Goal: Book appointment/travel/reservation

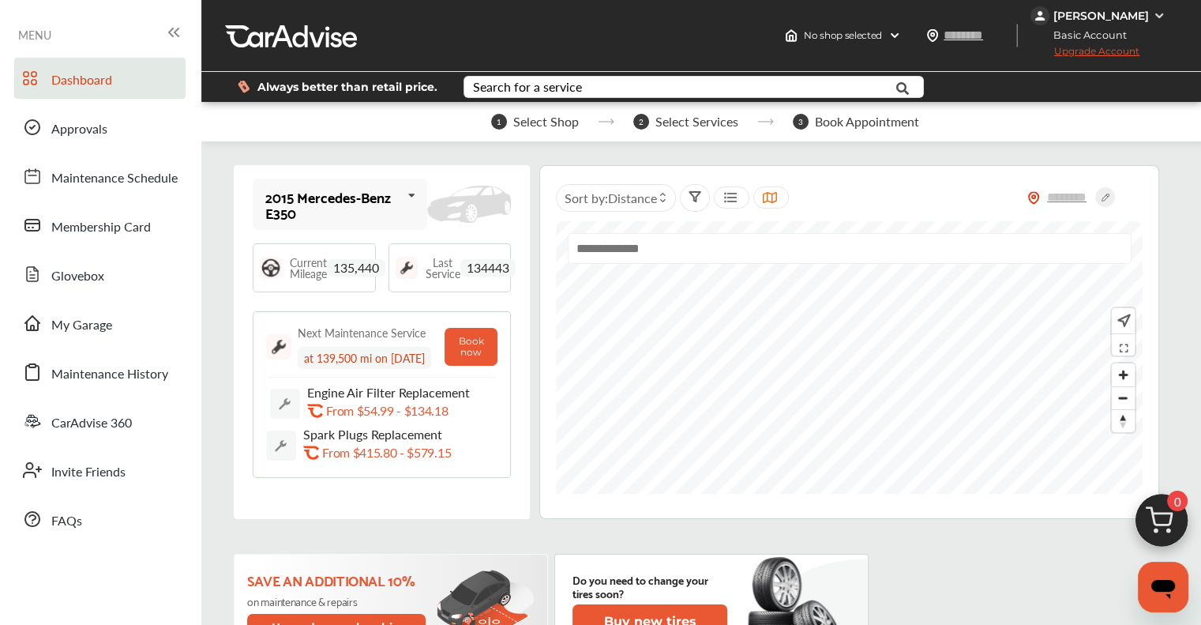
click at [1159, 528] on img at bounding box center [1162, 524] width 76 height 76
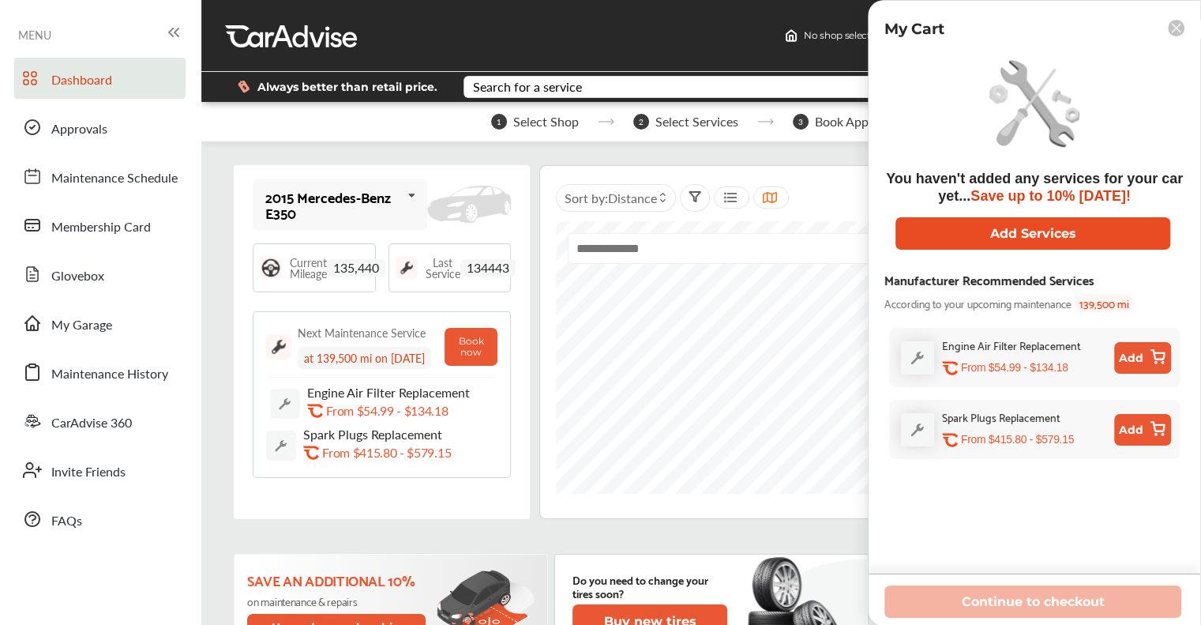
click at [1090, 228] on button "Add Services" at bounding box center [1033, 233] width 275 height 32
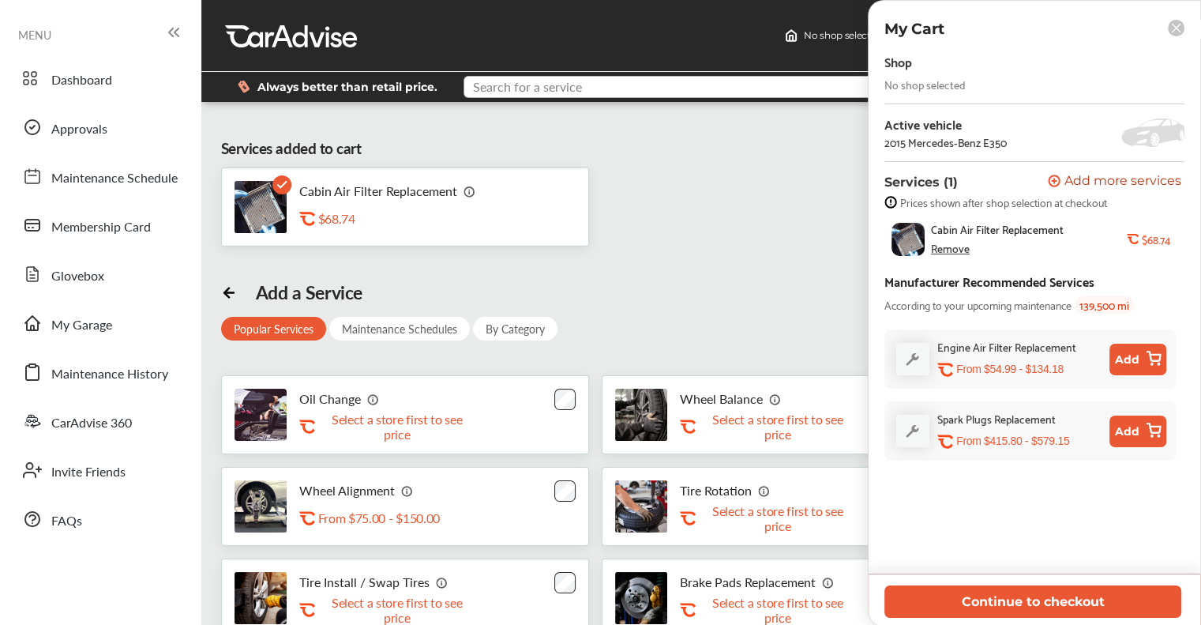
click at [629, 84] on input "text" at bounding box center [679, 89] width 429 height 24
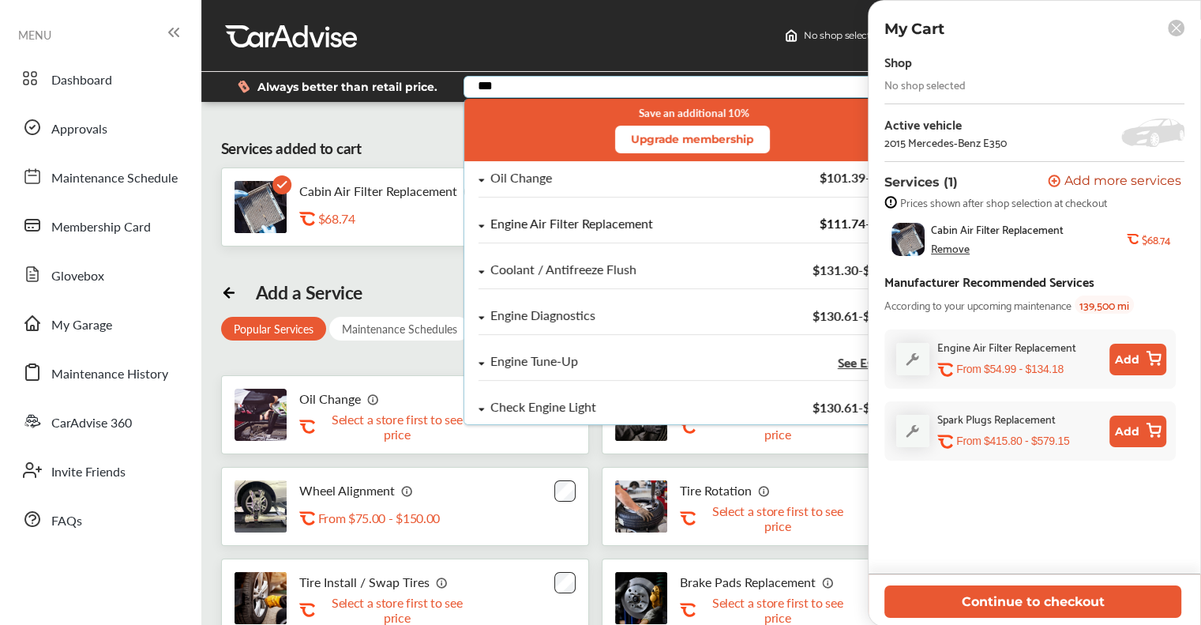
type input "***"
click at [635, 226] on div "Engine Air Filter Replacement" at bounding box center [571, 223] width 163 height 13
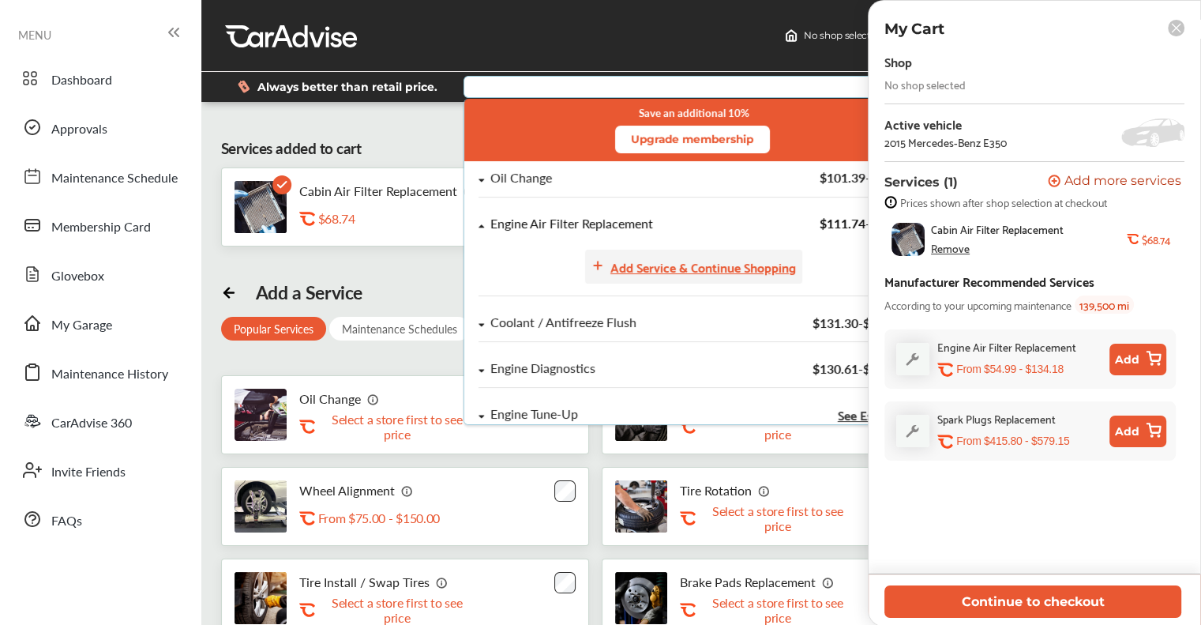
click at [670, 261] on div "Add Service & Continue Shopping" at bounding box center [703, 266] width 186 height 21
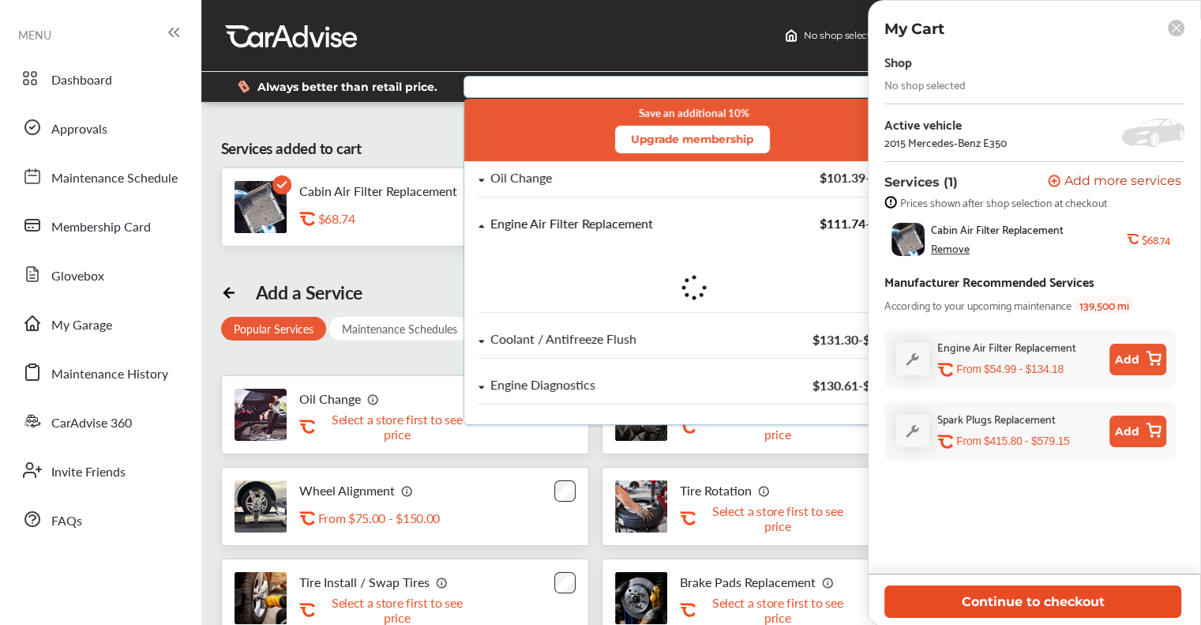
click at [974, 599] on button "Continue to checkout" at bounding box center [1032, 601] width 297 height 32
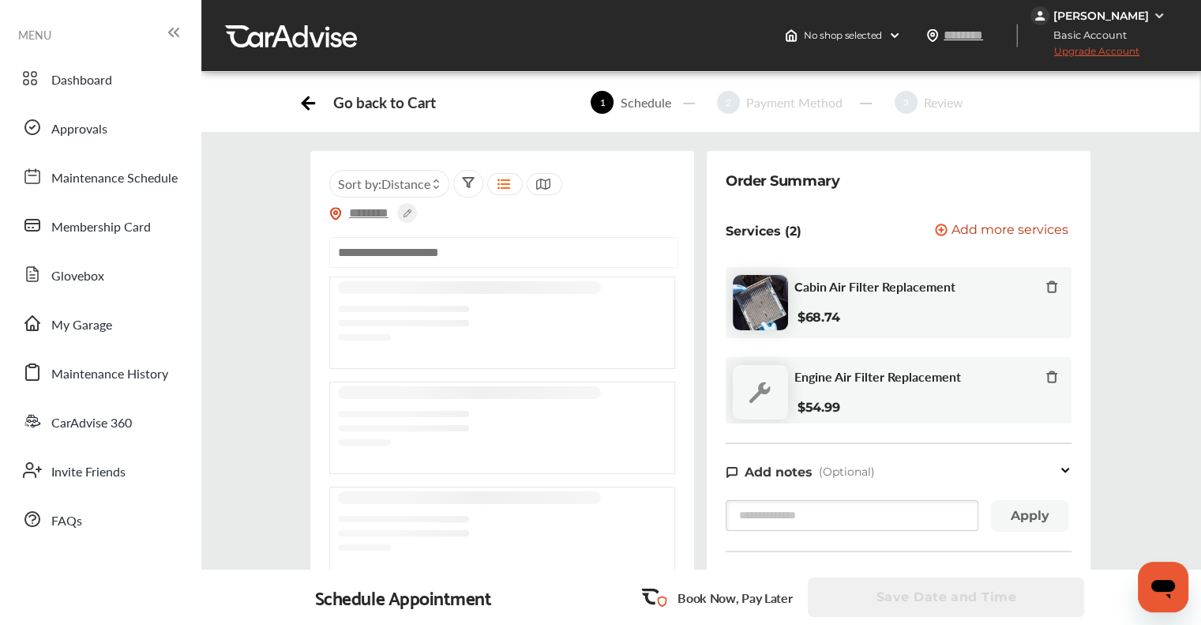
click at [350, 213] on input "text" at bounding box center [369, 213] width 55 height 17
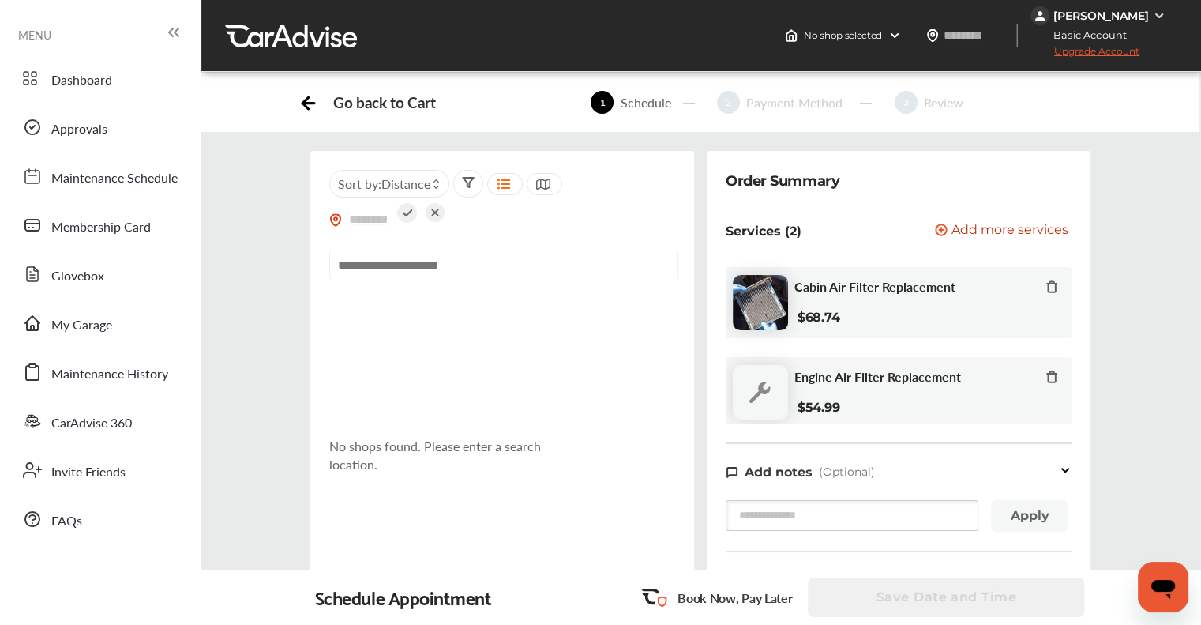
click at [590, 262] on input "text" at bounding box center [503, 265] width 349 height 31
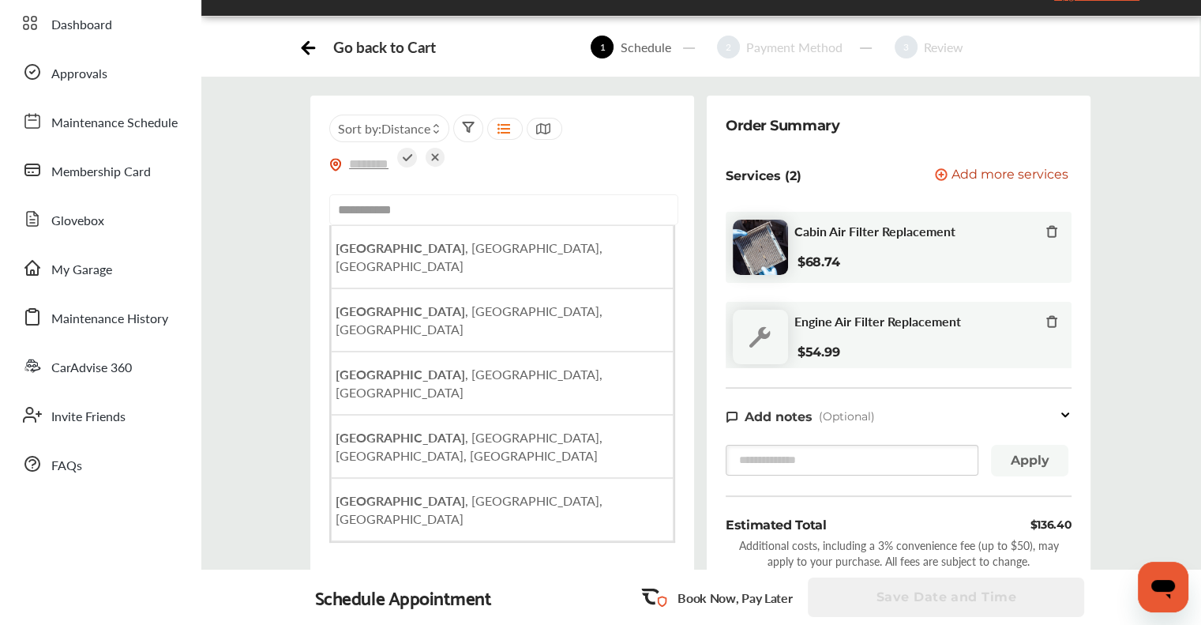
scroll to position [79, 0]
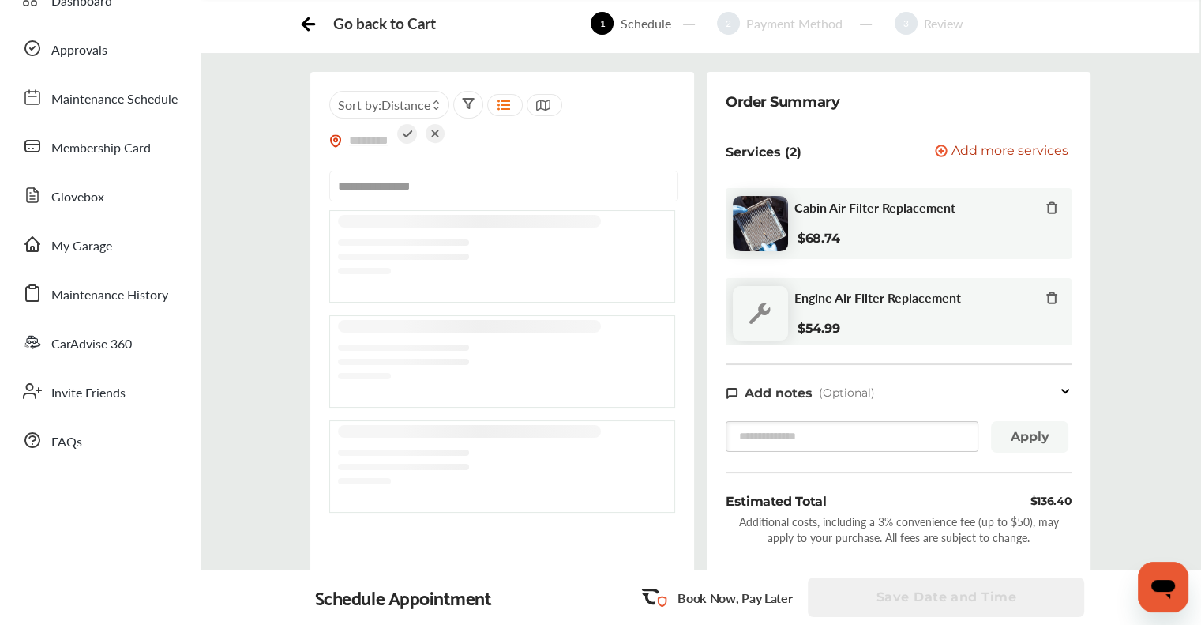
click at [379, 183] on input "**********" at bounding box center [503, 186] width 349 height 31
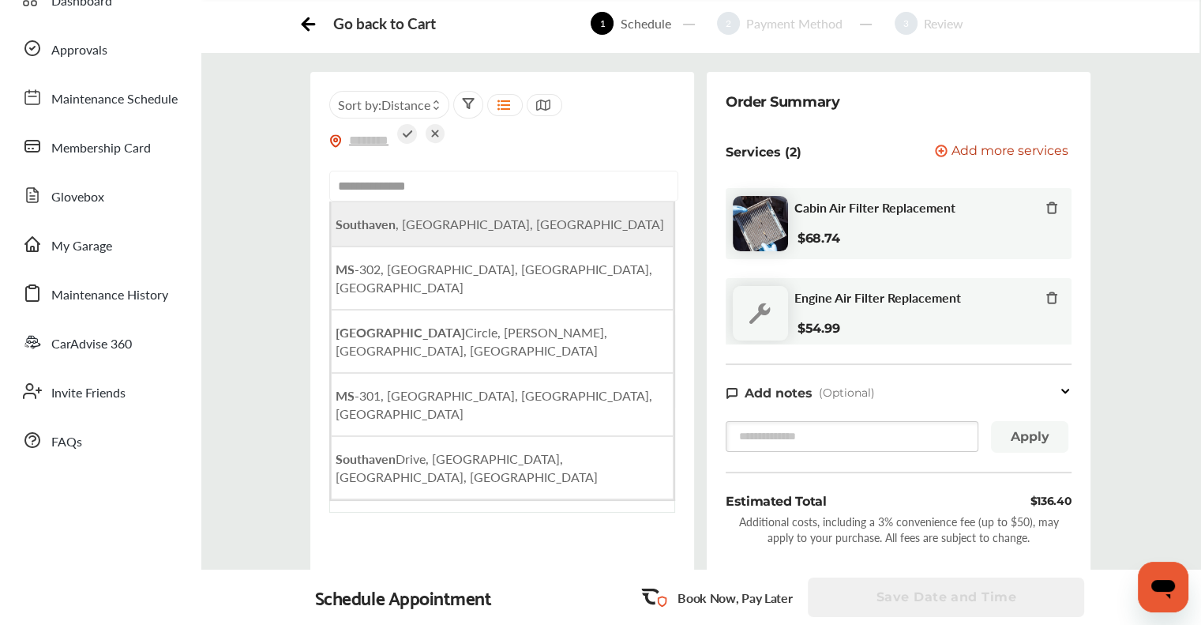
click at [434, 217] on span "[GEOGRAPHIC_DATA] , [GEOGRAPHIC_DATA], [GEOGRAPHIC_DATA]" at bounding box center [500, 224] width 329 height 18
type input "**********"
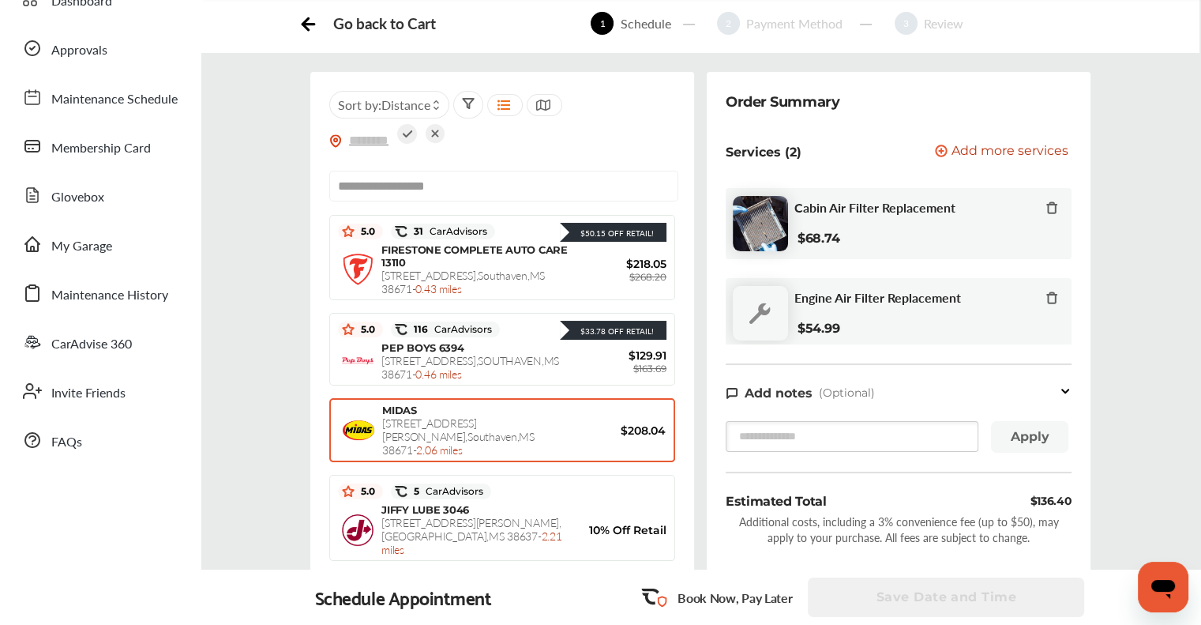
scroll to position [316, 0]
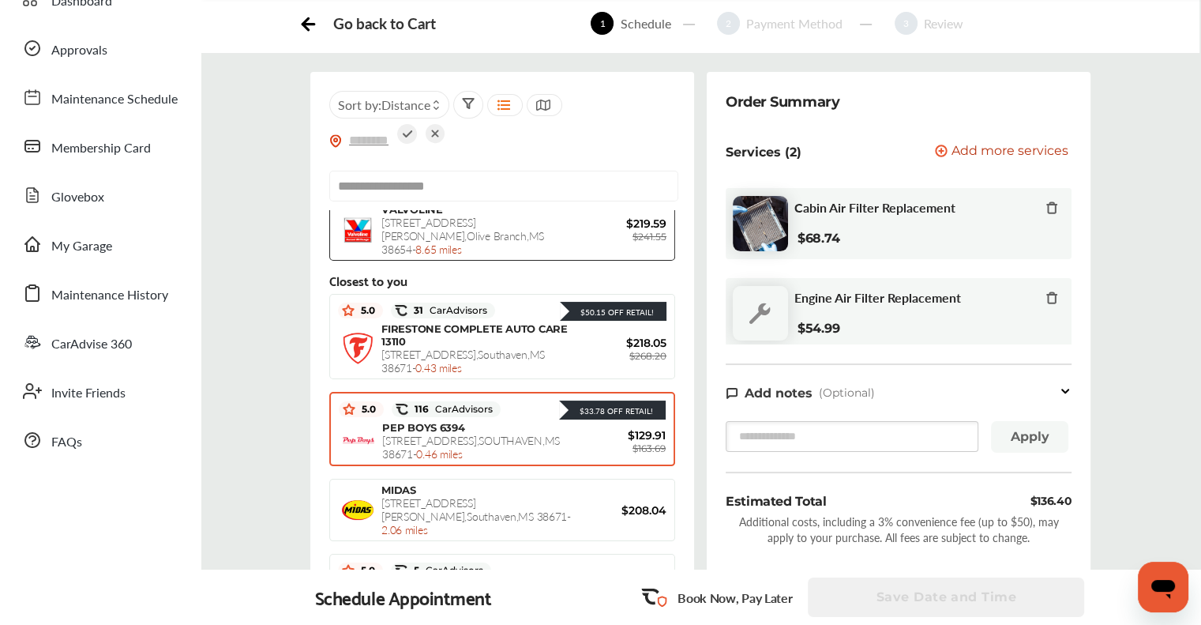
click at [490, 432] on span "[STREET_ADDRESS] - 0.46 miles" at bounding box center [471, 446] width 178 height 29
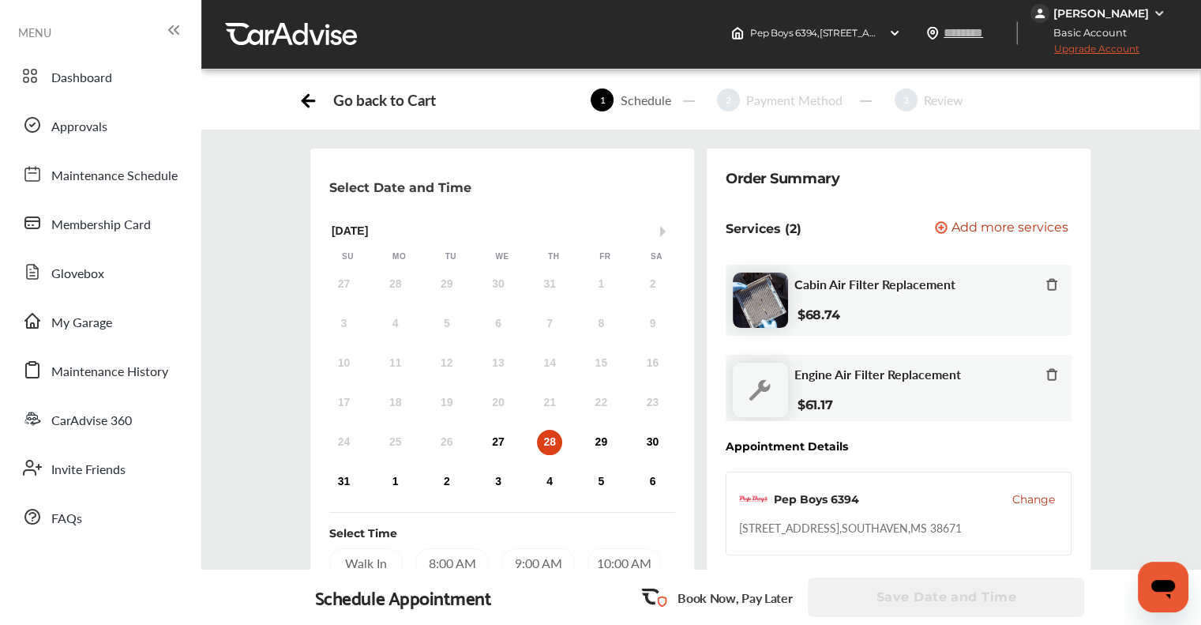
scroll to position [0, 0]
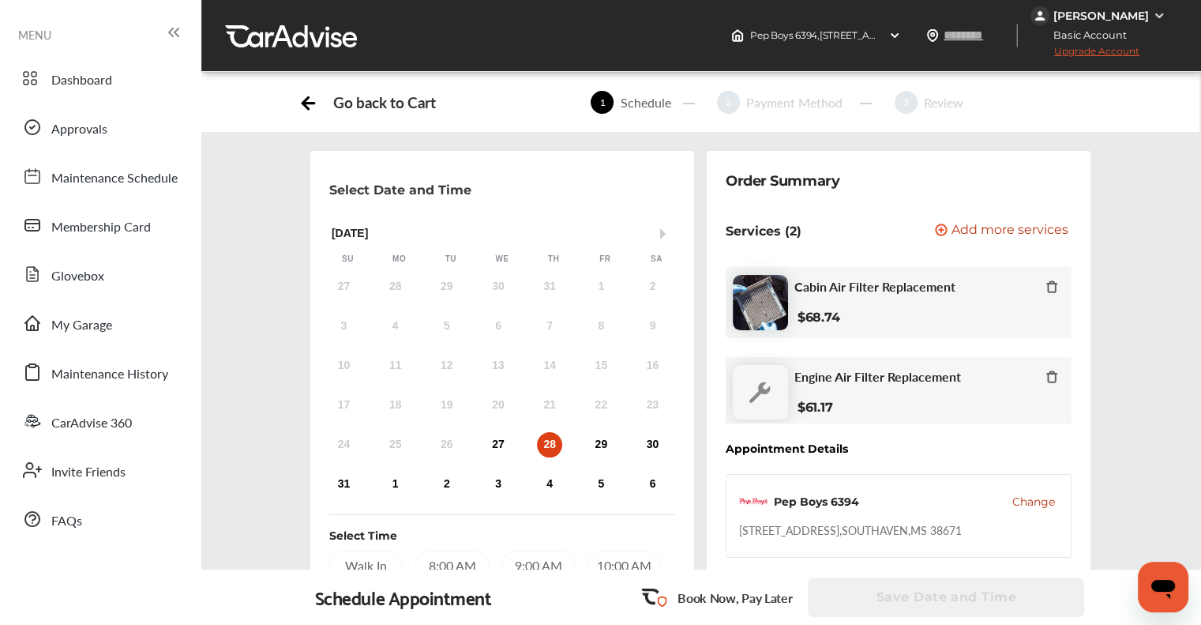
click at [1036, 505] on span "Change" at bounding box center [1033, 502] width 43 height 16
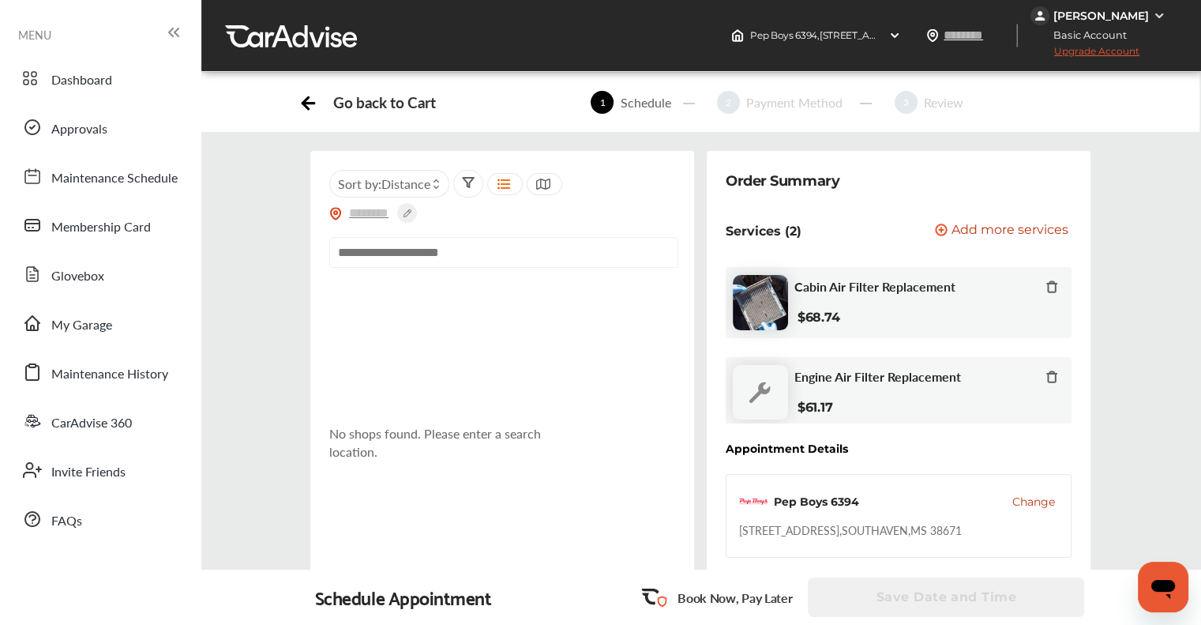
click at [518, 256] on input "text" at bounding box center [503, 252] width 349 height 31
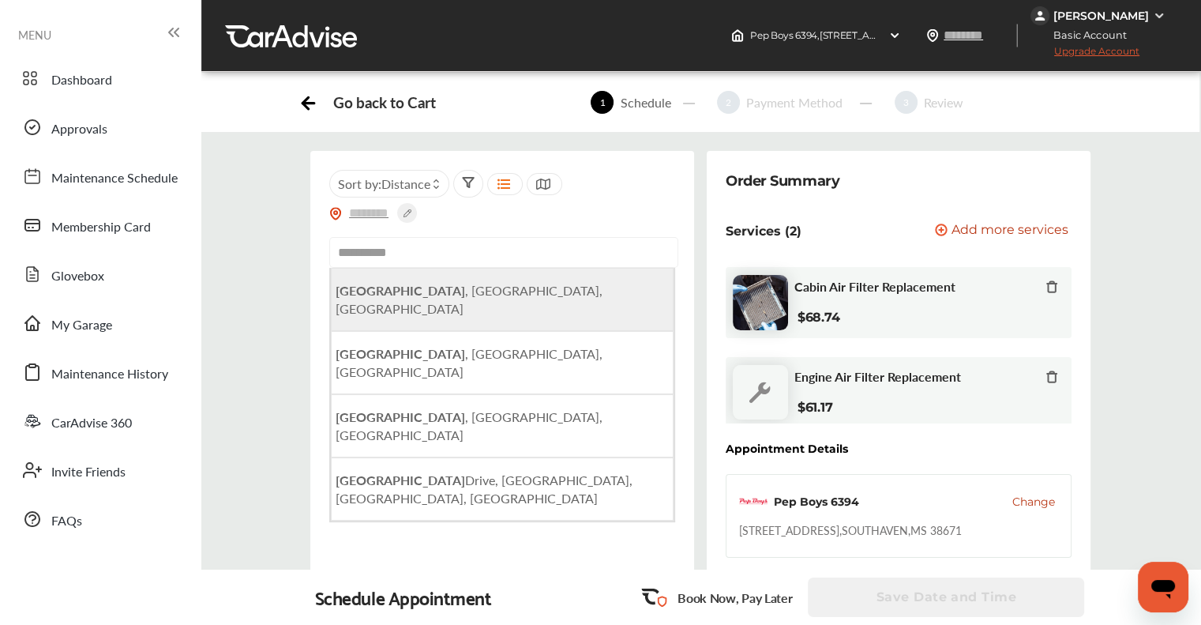
click at [398, 280] on li "[GEOGRAPHIC_DATA] , [GEOGRAPHIC_DATA], [GEOGRAPHIC_DATA]" at bounding box center [502, 299] width 343 height 63
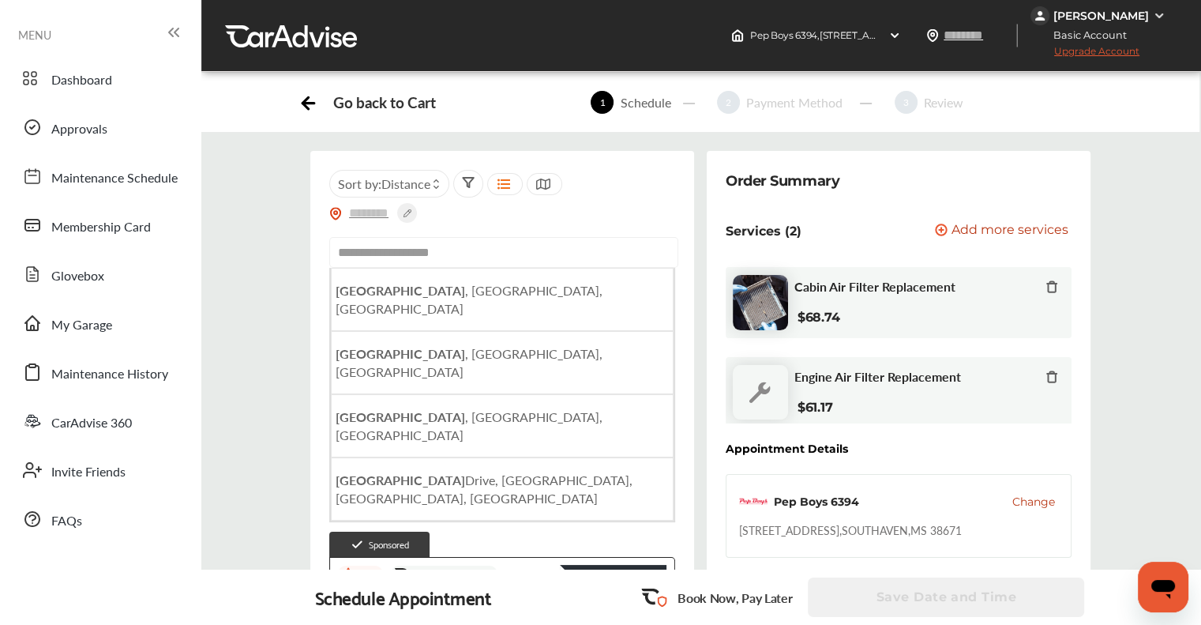
click at [379, 253] on input "**********" at bounding box center [503, 252] width 349 height 31
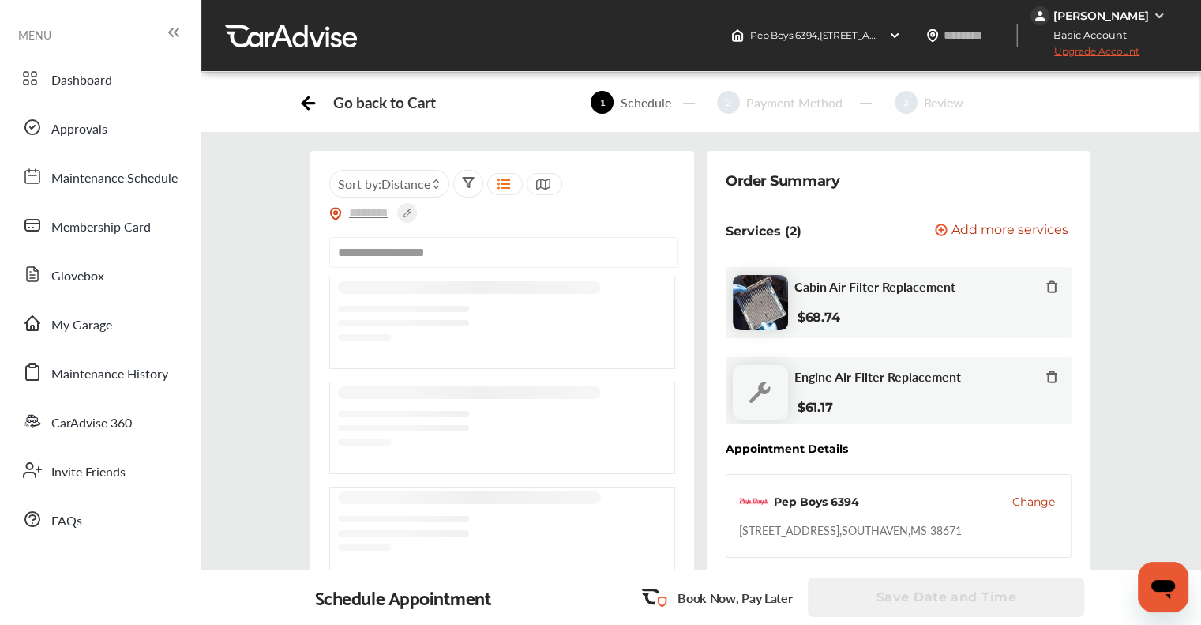
click at [663, 237] on input "**********" at bounding box center [503, 252] width 349 height 31
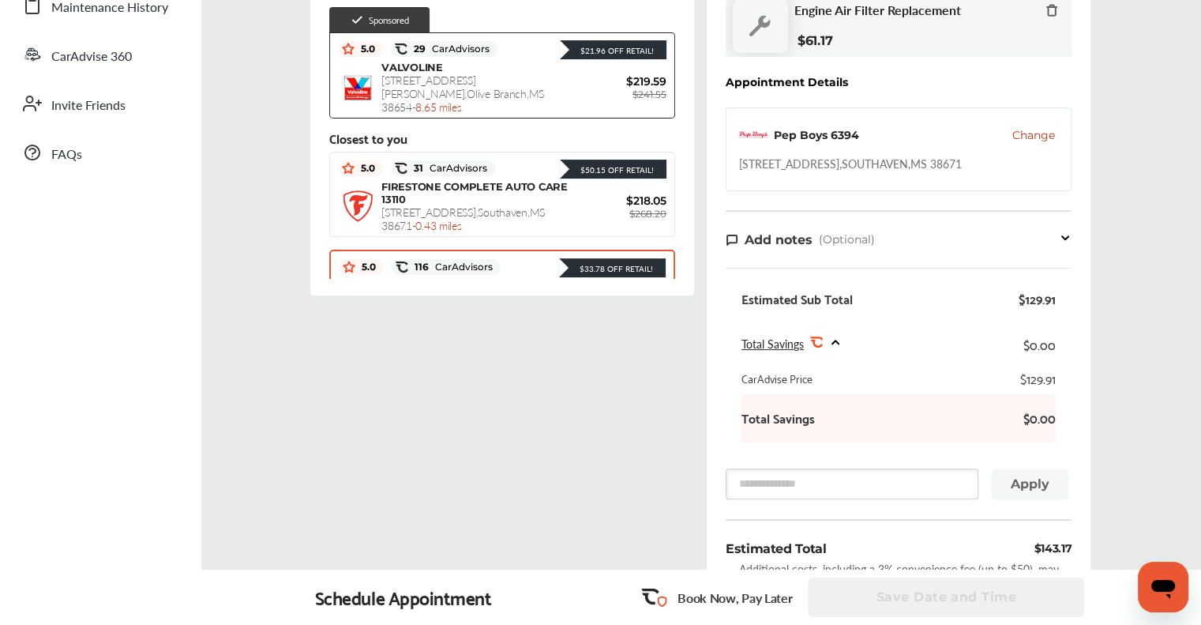
scroll to position [395, 0]
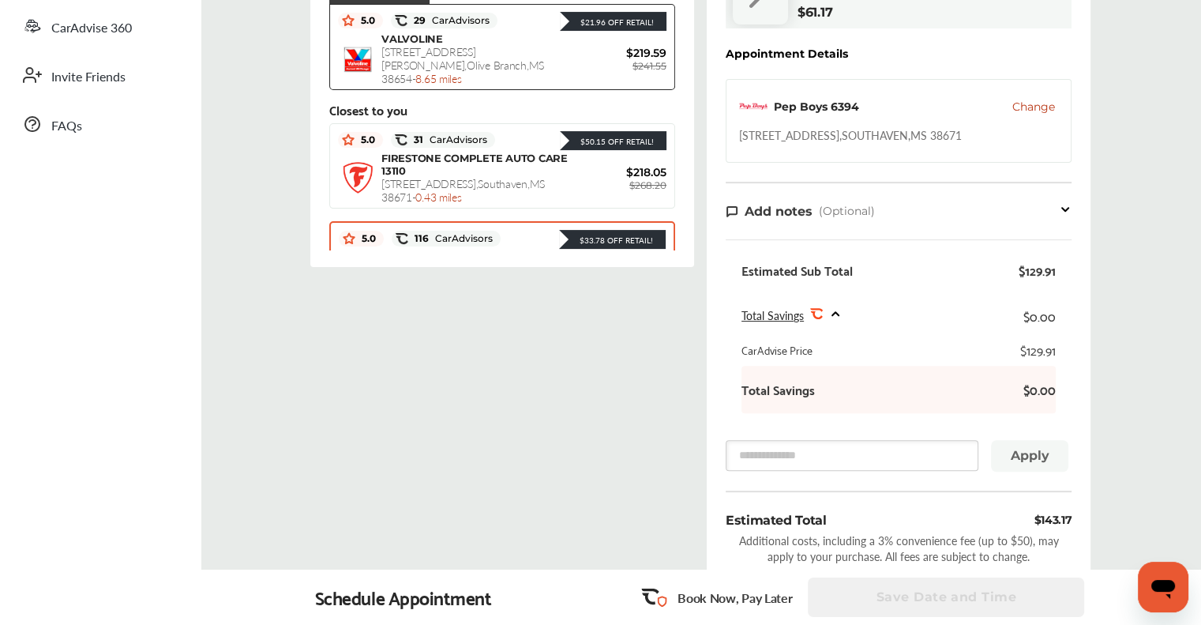
type input "**********"
click at [494, 250] on div "PEP BOYS 6394 [STREET_ADDRESS] - 0.46 miles" at bounding box center [476, 269] width 189 height 39
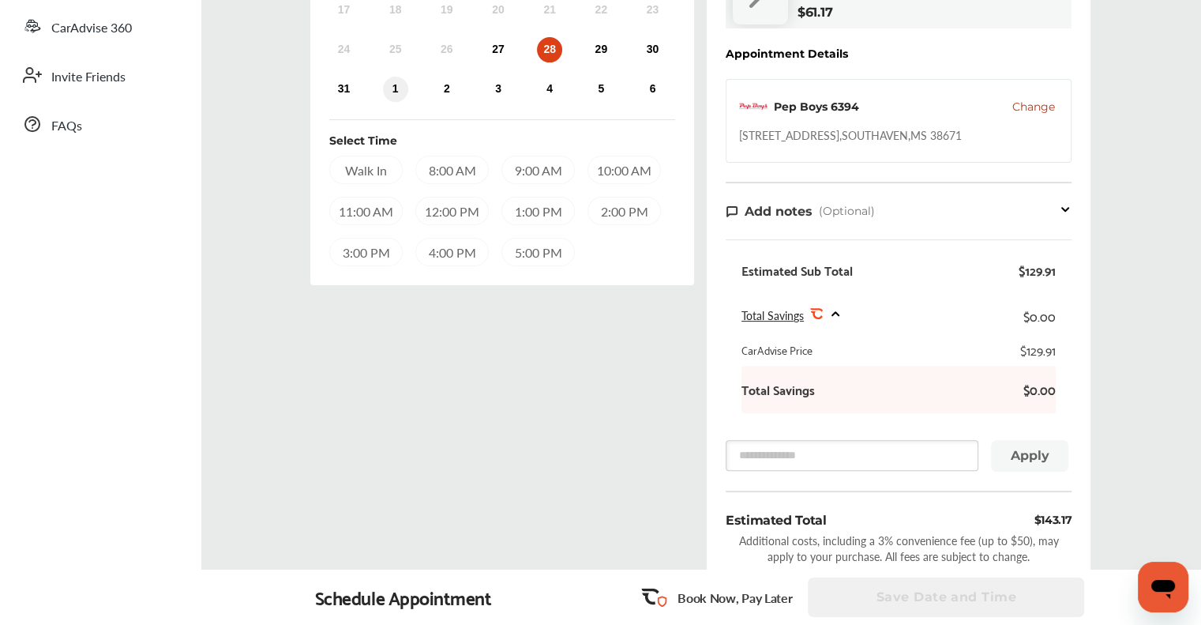
click at [393, 81] on div "1" at bounding box center [395, 89] width 25 height 25
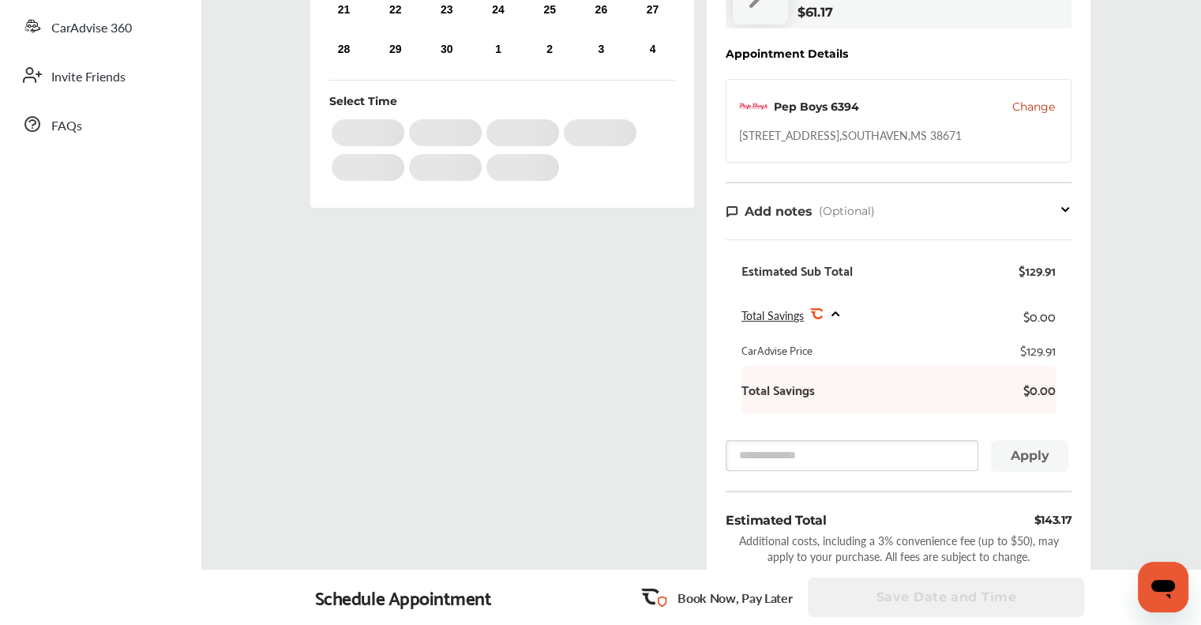
scroll to position [0, 0]
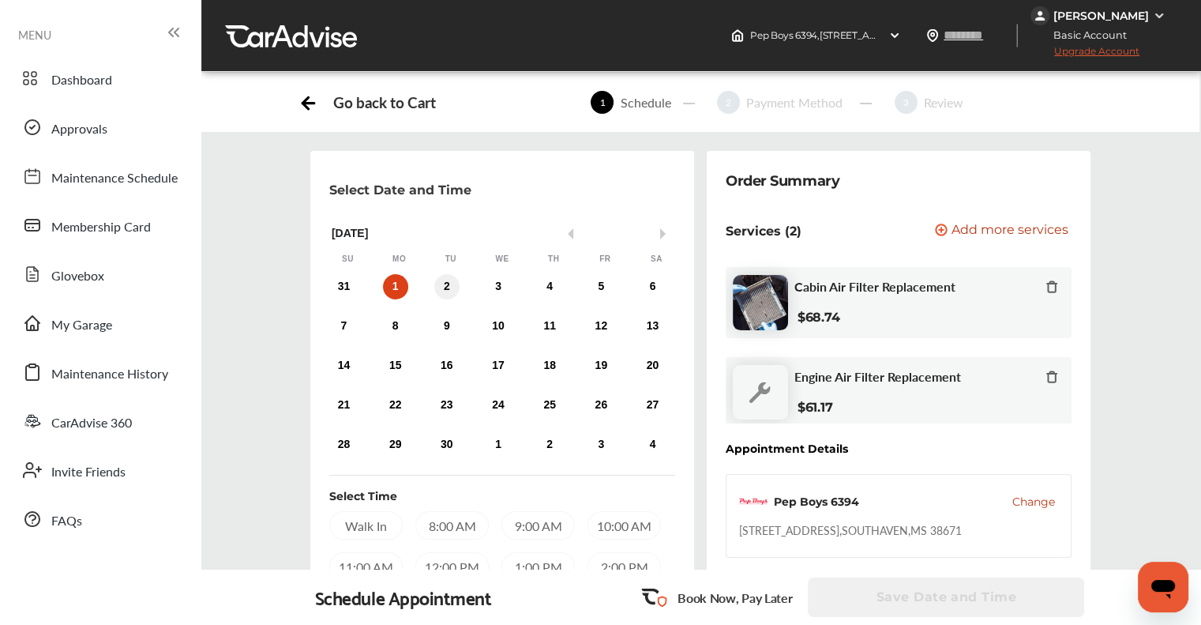
click at [440, 280] on div "2" at bounding box center [446, 286] width 25 height 25
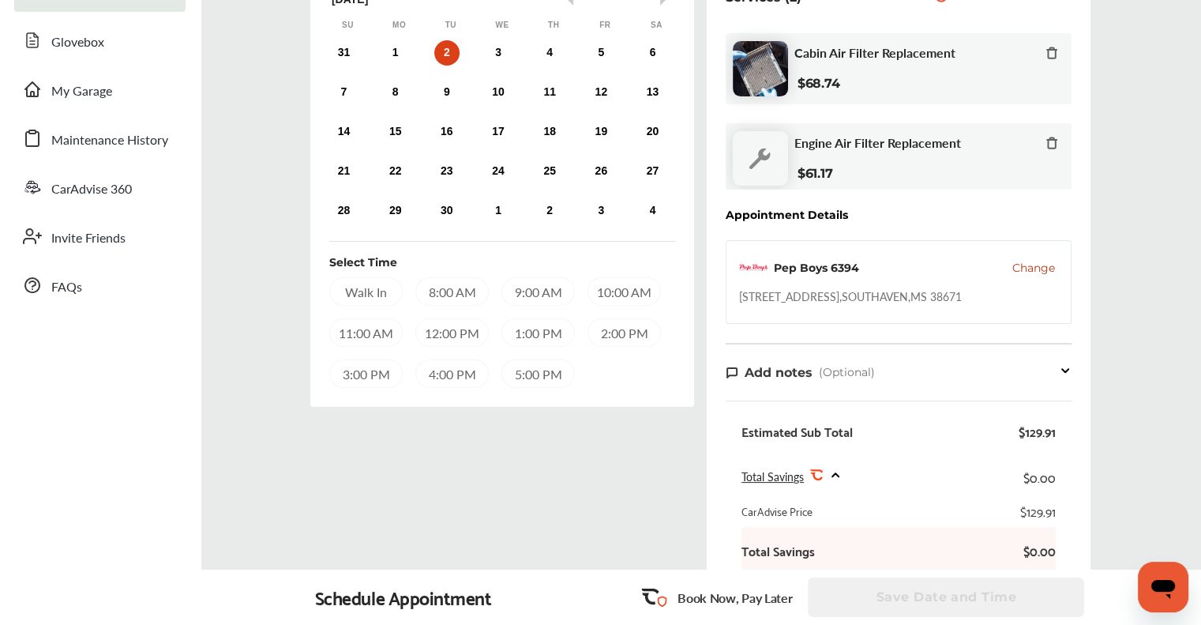
scroll to position [237, 0]
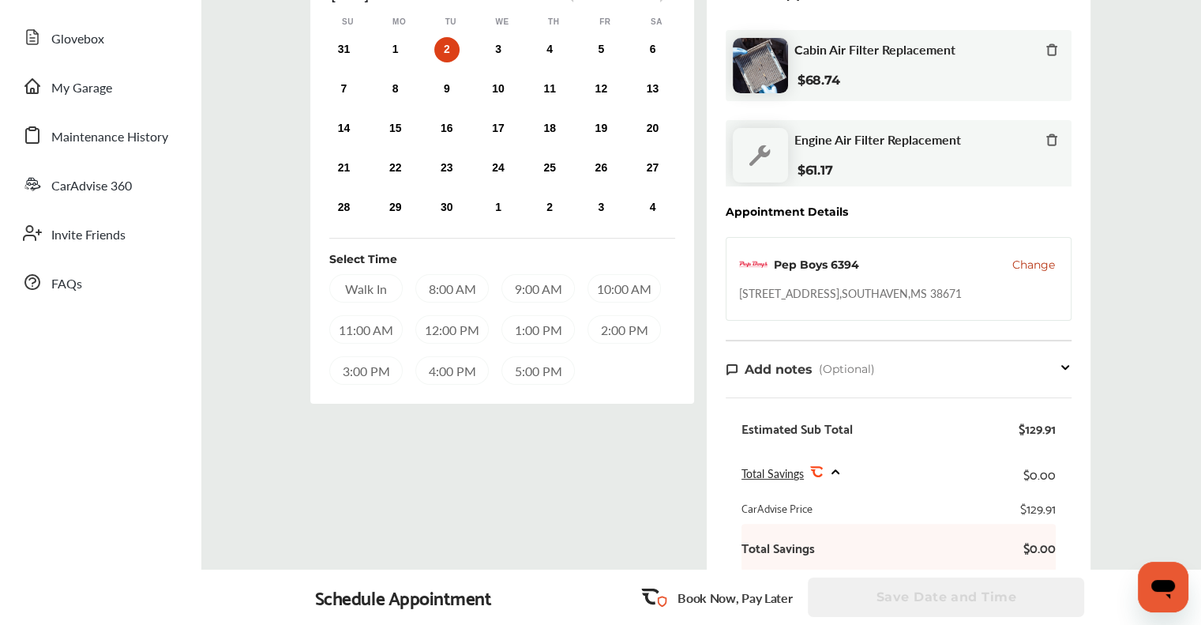
click at [528, 336] on div "1:00 PM" at bounding box center [537, 329] width 73 height 28
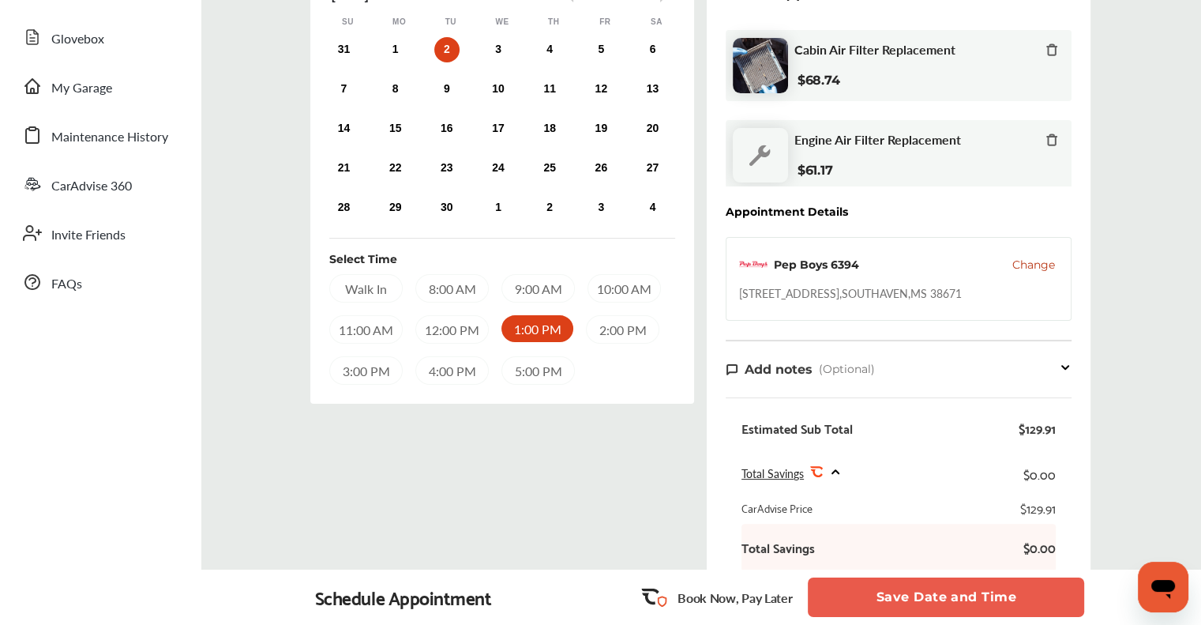
click at [911, 596] on button "Save Date and Time" at bounding box center [946, 596] width 276 height 39
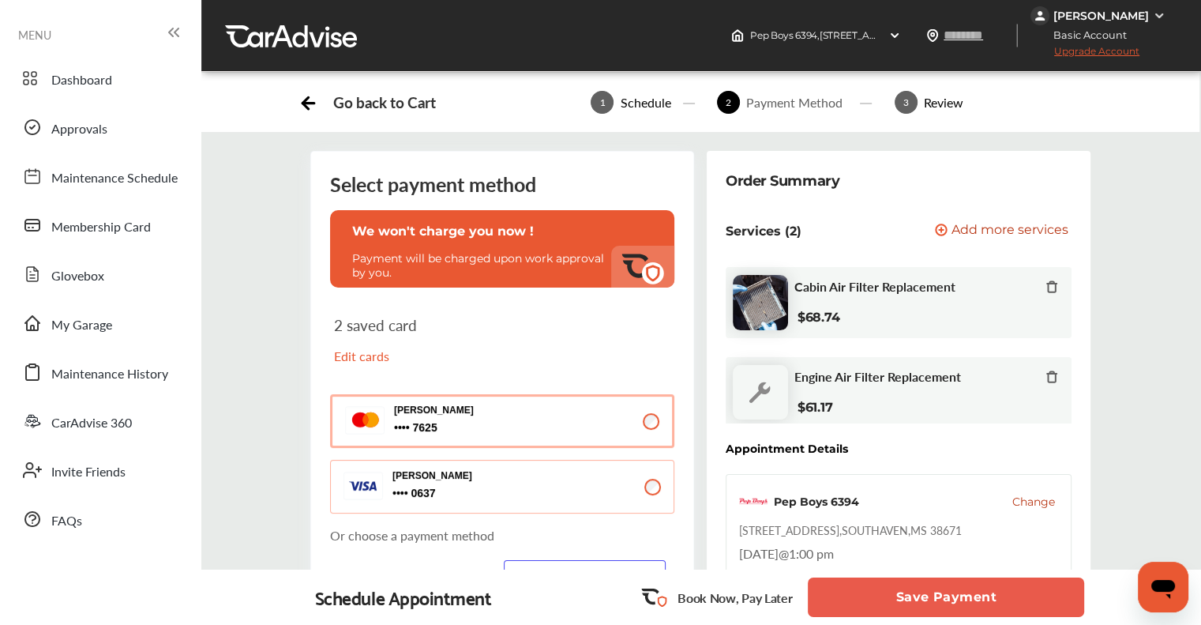
scroll to position [158, 0]
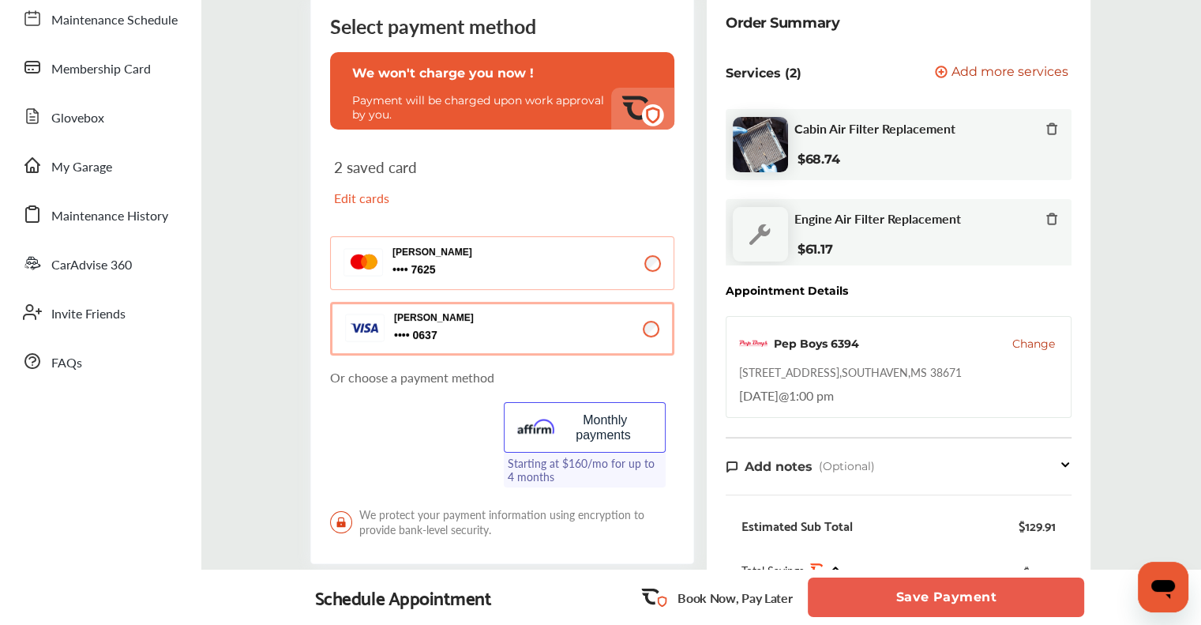
click at [979, 599] on button "Save Payment" at bounding box center [946, 596] width 276 height 39
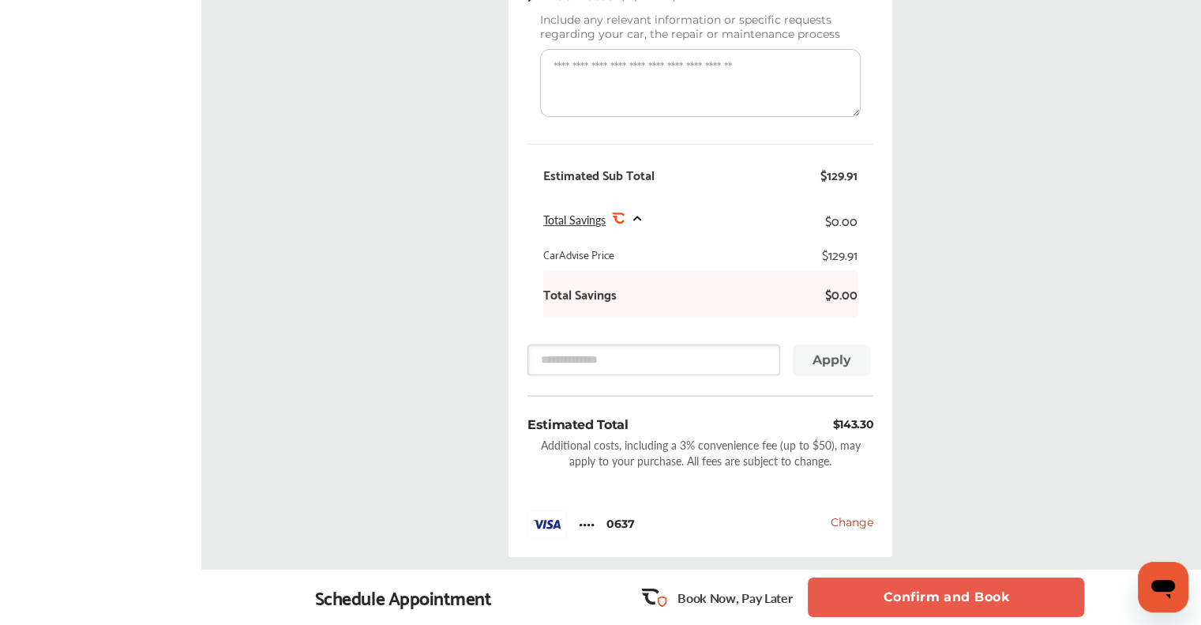
scroll to position [759, 0]
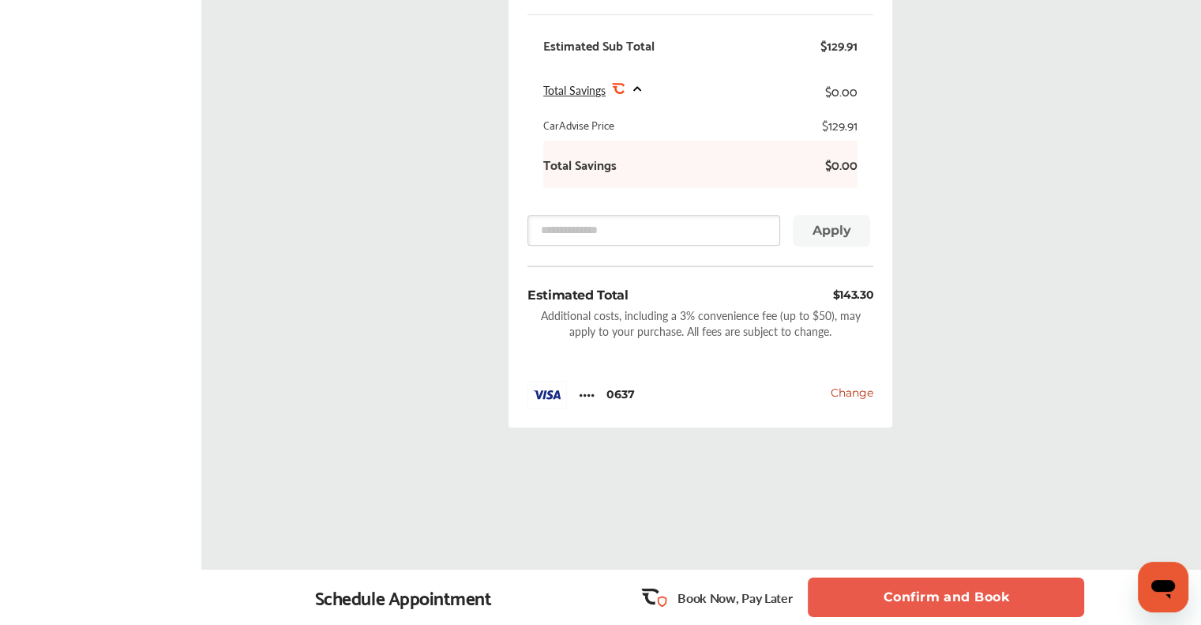
click at [982, 606] on button "Confirm and Book" at bounding box center [946, 596] width 276 height 39
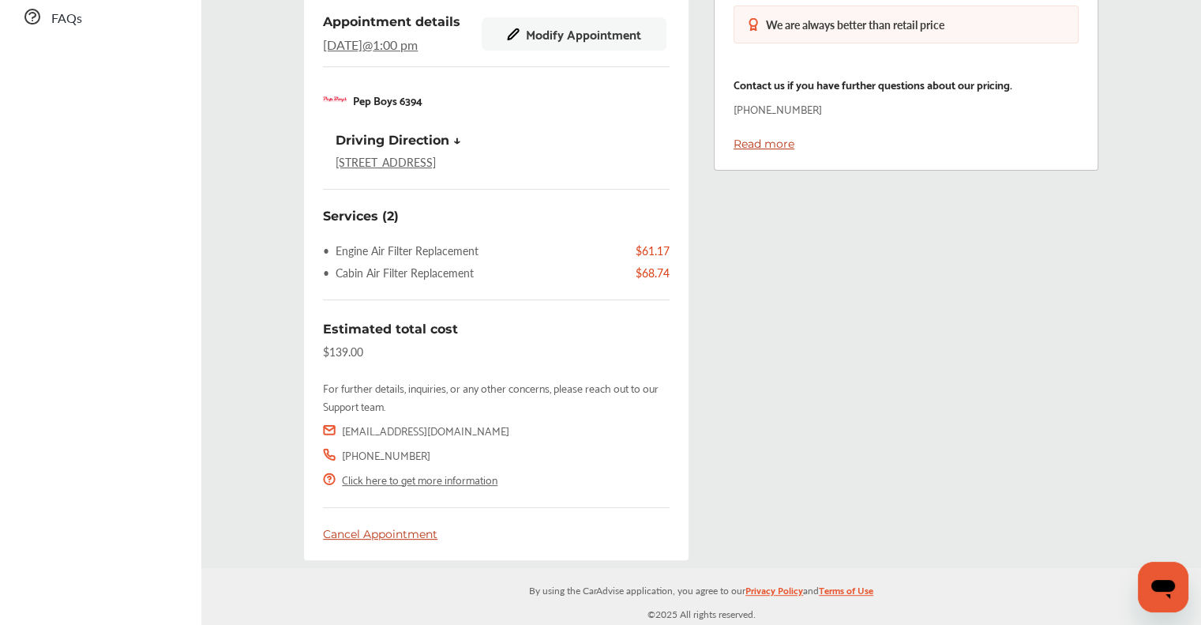
scroll to position [554, 0]
